Goal: Task Accomplishment & Management: Manage account settings

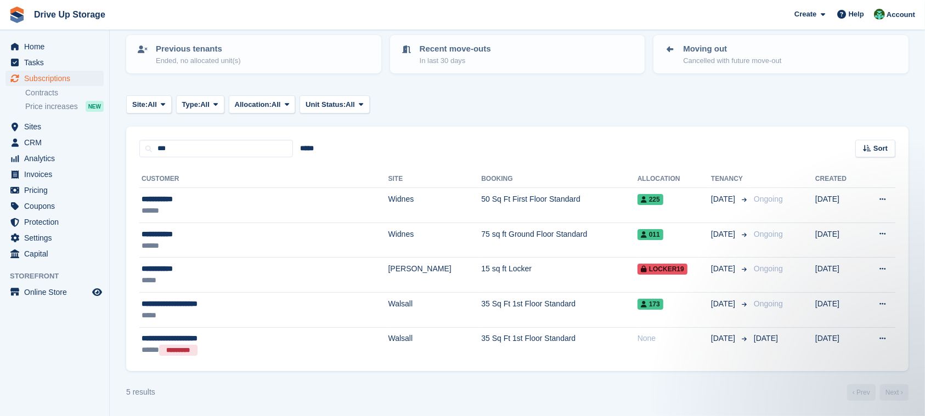
type input "***"
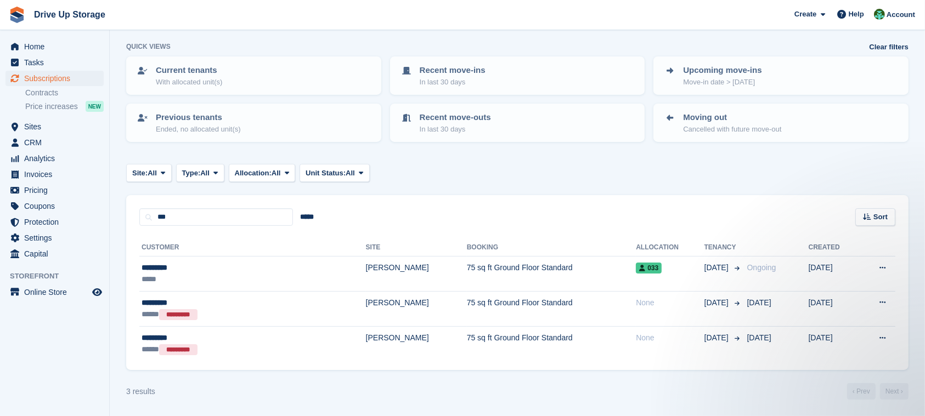
scroll to position [47, 0]
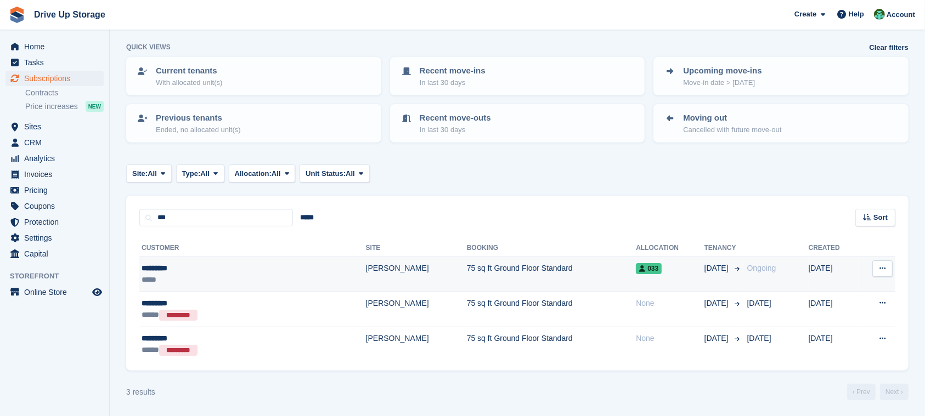
click at [483, 264] on td "75 sq ft Ground Floor Standard" at bounding box center [551, 274] width 169 height 35
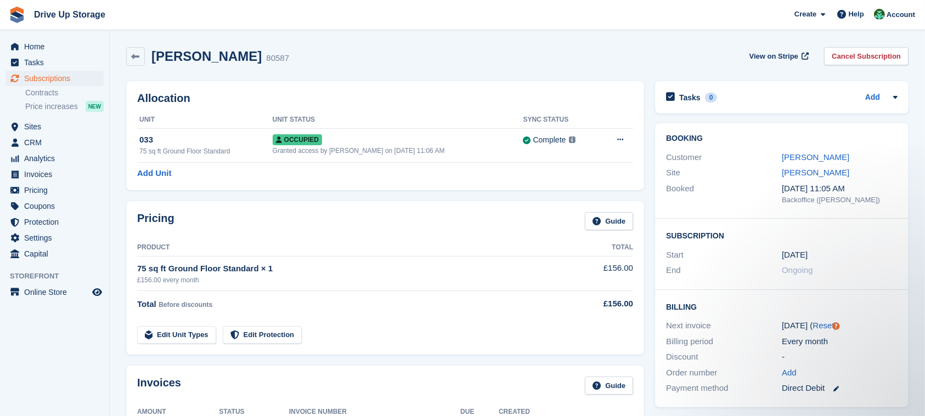
click at [474, 276] on div "£156.00 every month" at bounding box center [347, 280] width 420 height 10
click at [254, 270] on div "75 sq ft Ground Floor Standard × 1" at bounding box center [347, 269] width 420 height 13
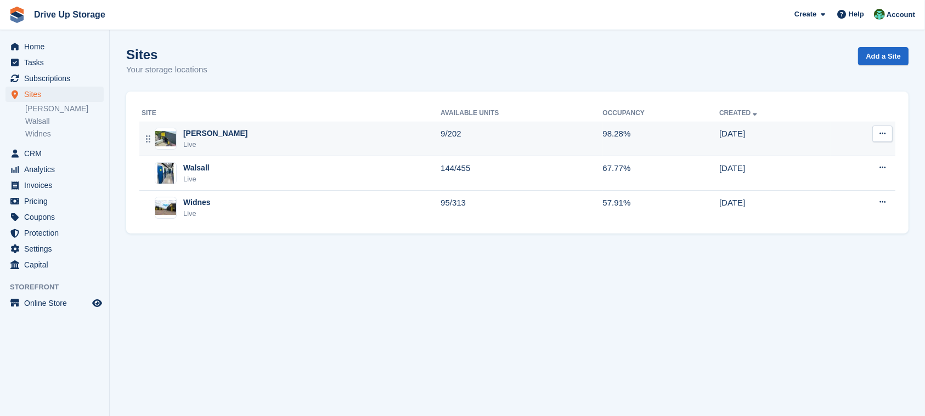
click at [218, 147] on div "[PERSON_NAME] Live" at bounding box center [290, 139] width 299 height 22
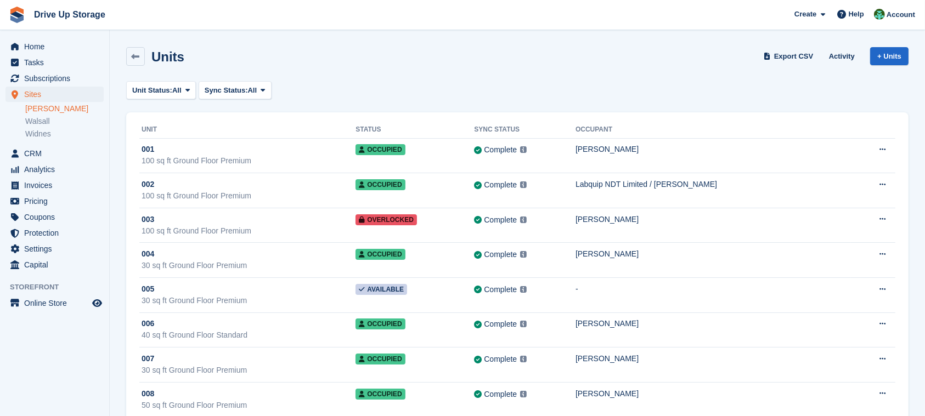
click at [172, 94] on span "Unit Status:" at bounding box center [152, 90] width 40 height 11
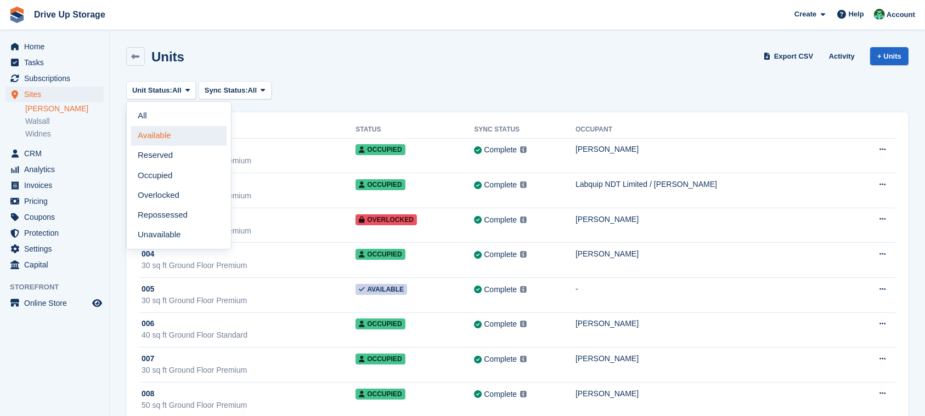
click at [169, 134] on link "Available" at bounding box center [178, 136] width 95 height 20
